Goal: Complete application form

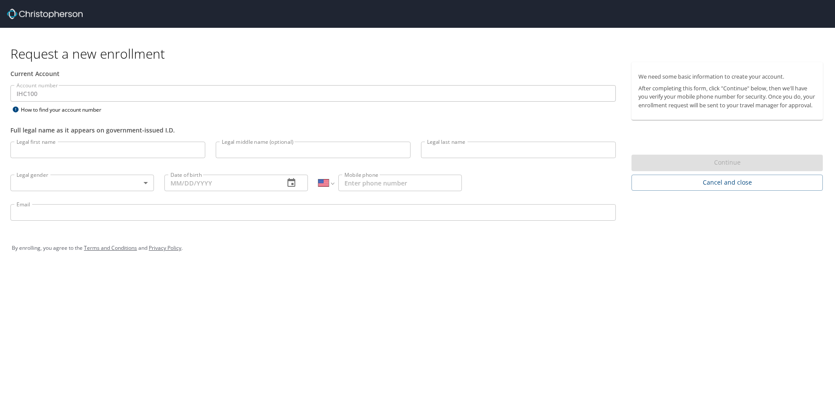
select select "US"
click at [42, 146] on input "Legal first name" at bounding box center [107, 150] width 195 height 17
type input "Richard"
type input "Allen"
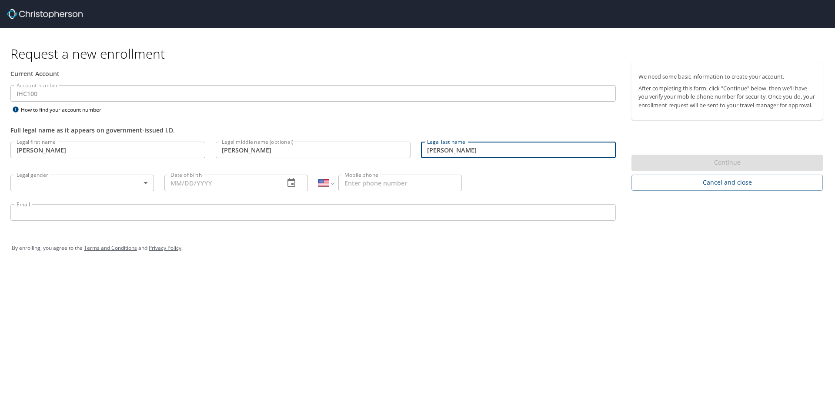
type input "Morley"
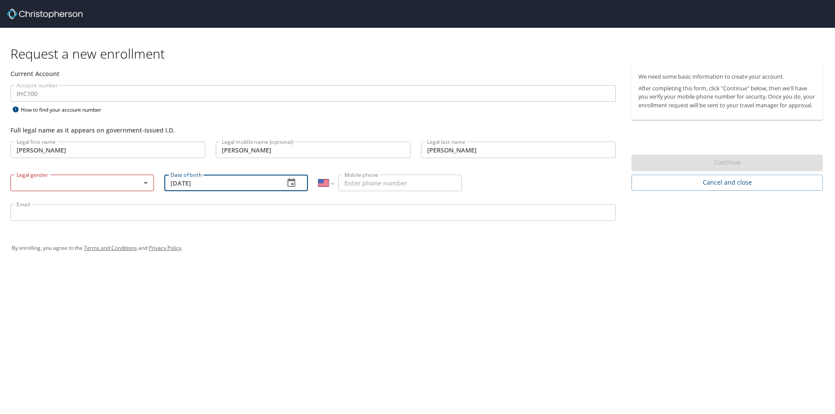
type input "03/23/1963"
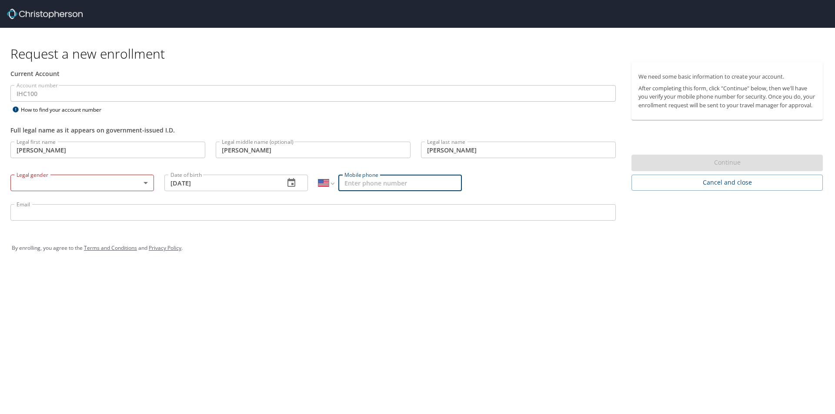
click at [389, 180] on input "Mobile phone" at bounding box center [399, 183] width 123 height 17
type input "5"
type input "(801) 391-9554"
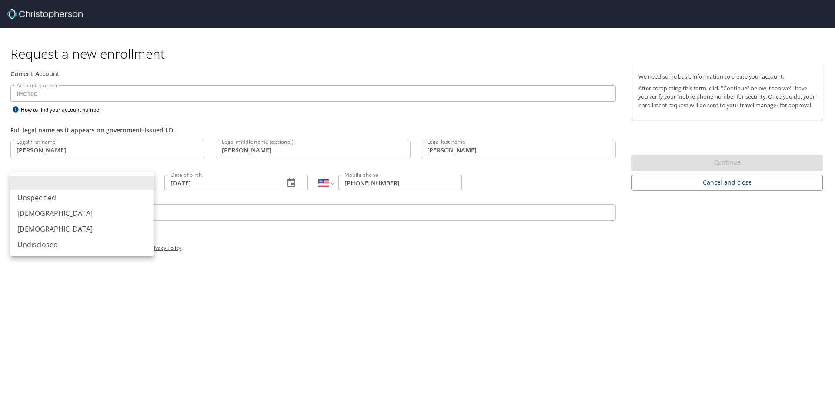
click at [112, 185] on body "Request a new enrollment Current Account Account number IHC100 Account number H…" at bounding box center [417, 207] width 835 height 414
click at [61, 209] on li "Male" at bounding box center [81, 214] width 143 height 16
type input "Male"
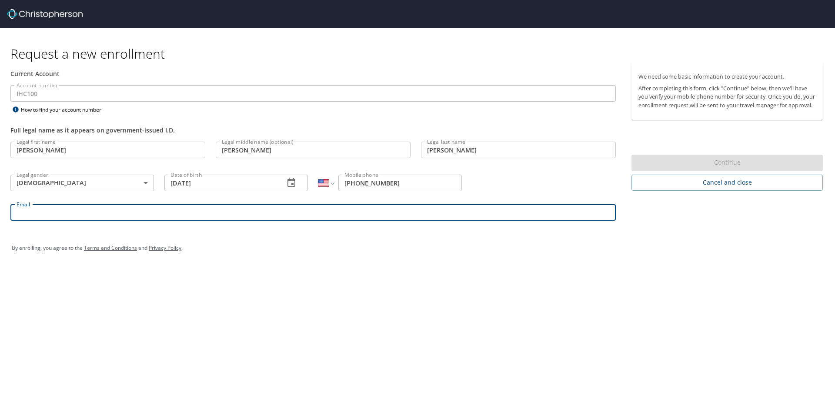
click at [61, 209] on input "Email" at bounding box center [312, 212] width 605 height 17
type input "R"
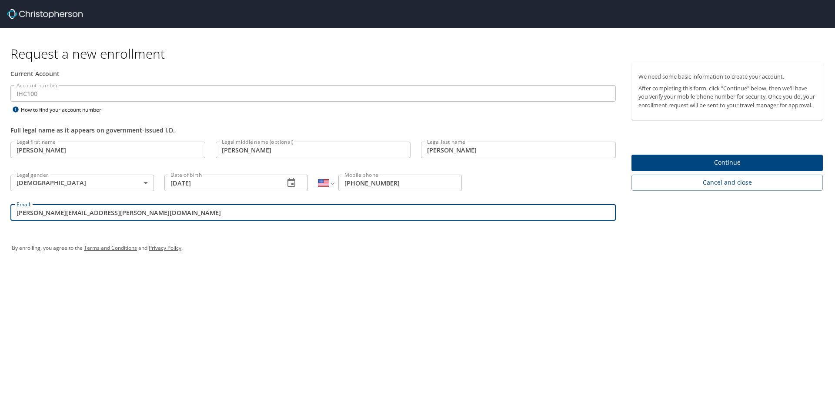
type input "rick.morley@imail.org"
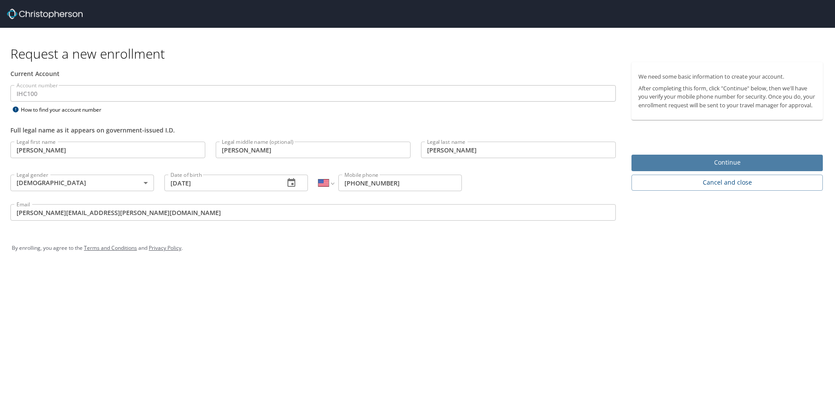
click at [732, 168] on span "Continue" at bounding box center [726, 162] width 177 height 11
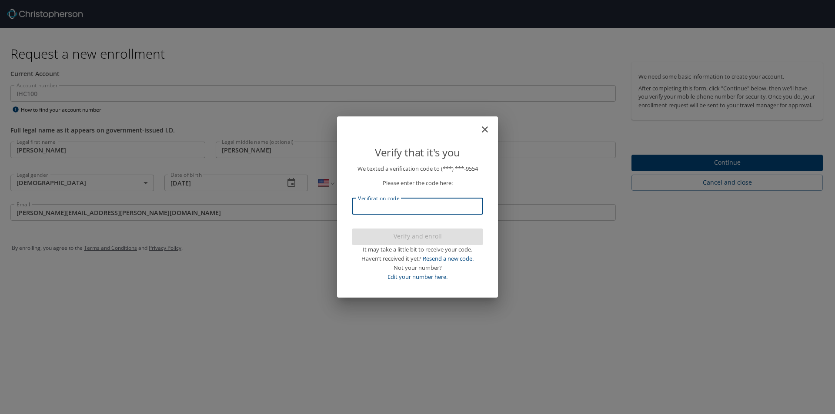
click at [372, 210] on input "Verification code" at bounding box center [417, 206] width 131 height 17
type input "564524"
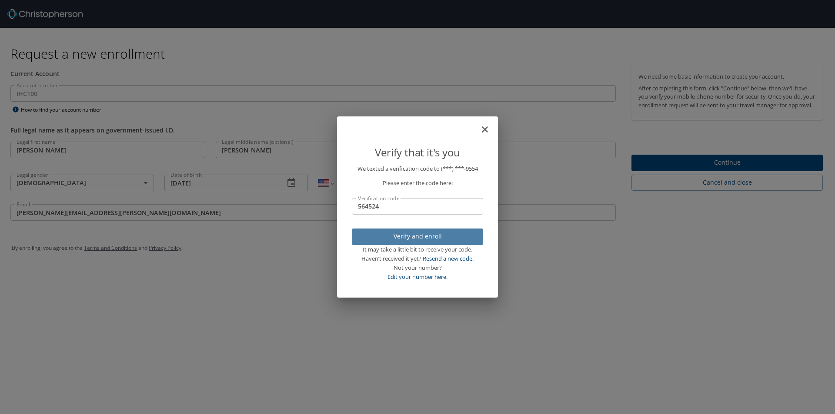
click at [421, 235] on span "Verify and enroll" at bounding box center [417, 236] width 117 height 11
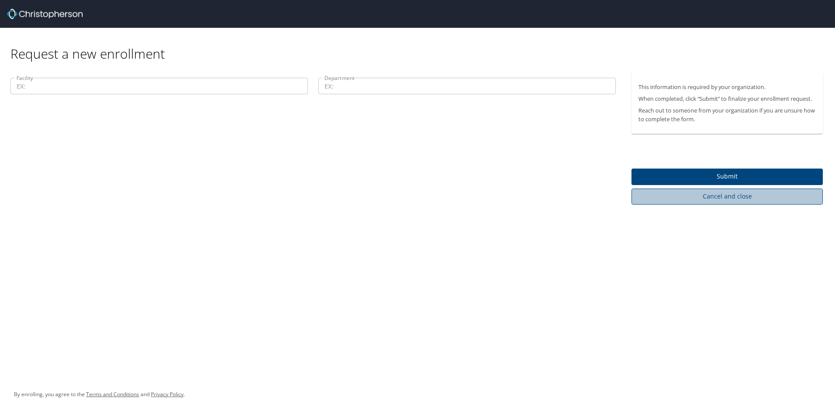
click at [700, 197] on span "Cancel and close" at bounding box center [726, 196] width 177 height 11
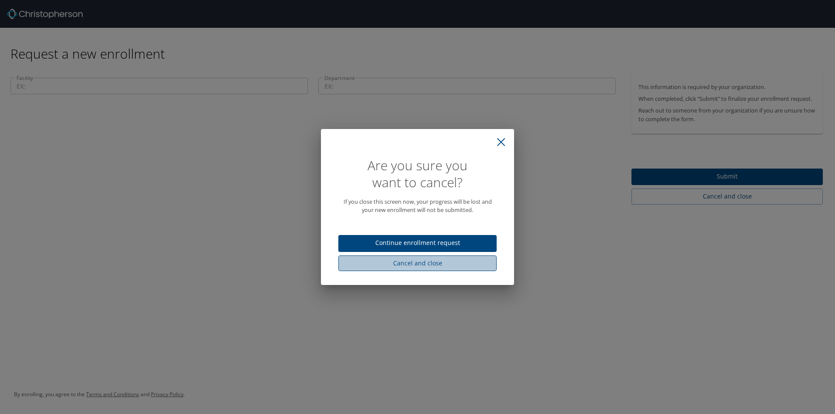
click at [412, 263] on span "Cancel and close" at bounding box center [417, 263] width 144 height 11
select select "US"
